Goal: Navigation & Orientation: Find specific page/section

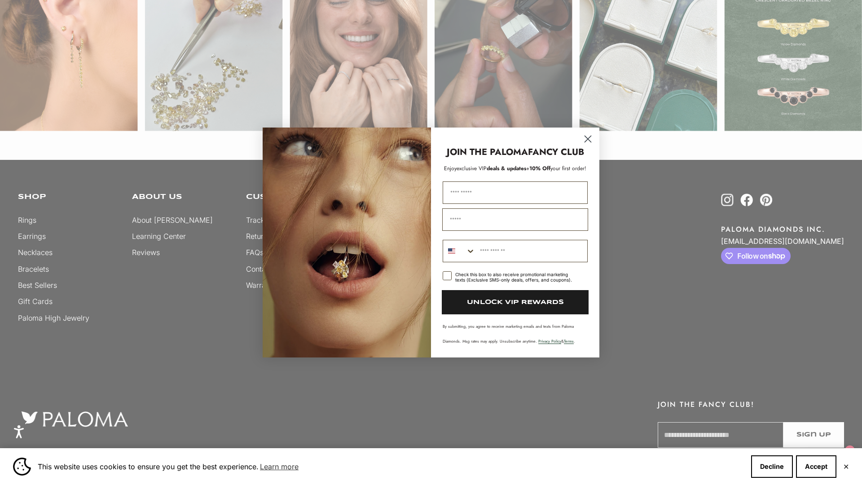
scroll to position [1557, 0]
